Goal: Find specific page/section: Find specific page/section

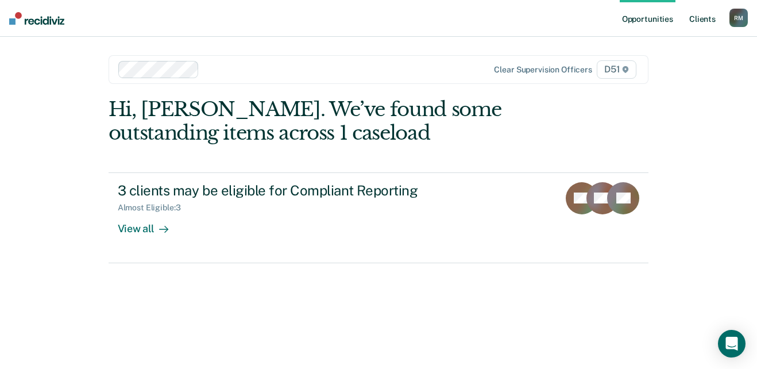
click at [705, 19] on link "Client s" at bounding box center [702, 18] width 31 height 37
click at [708, 21] on link "Client s" at bounding box center [702, 18] width 31 height 37
